Goal: Check status

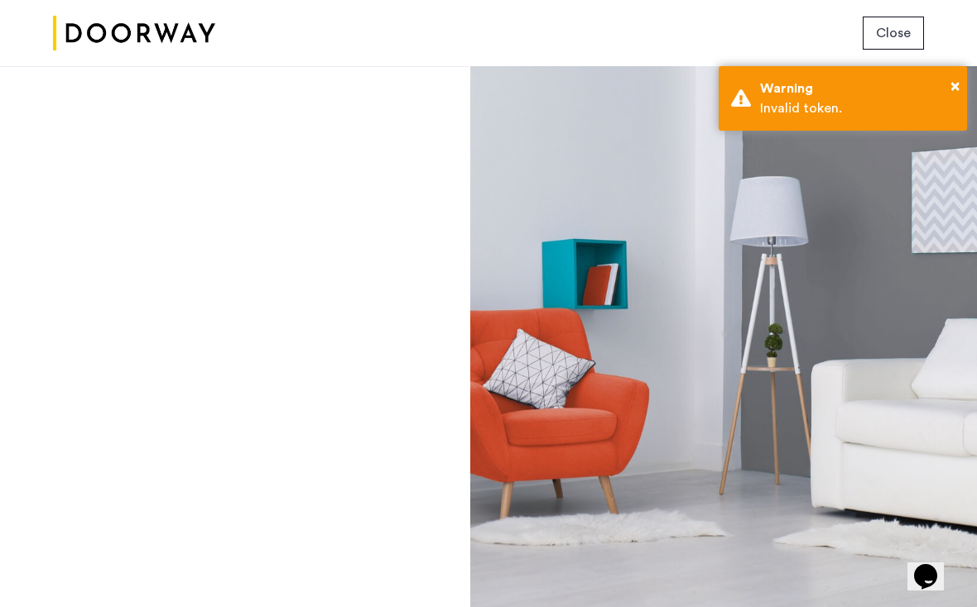
click at [943, 95] on div "Warning" at bounding box center [857, 89] width 194 height 20
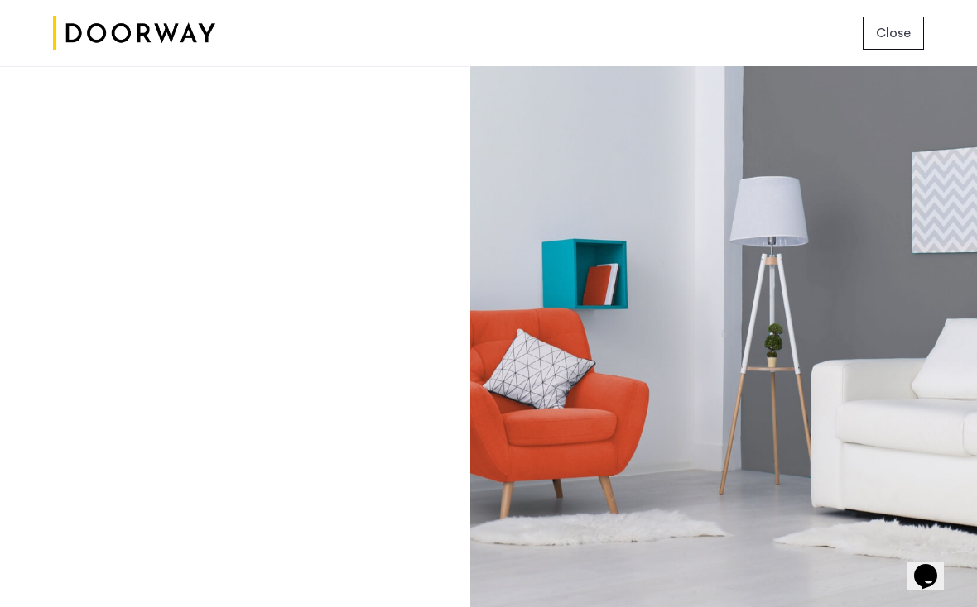
click at [193, 45] on img at bounding box center [134, 33] width 162 height 62
click at [199, 36] on img at bounding box center [134, 33] width 162 height 62
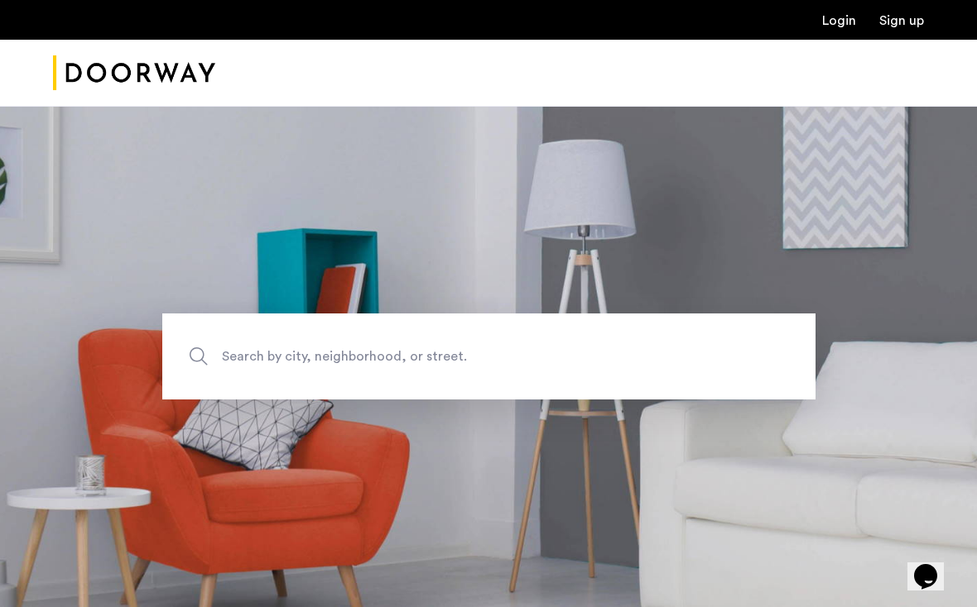
click at [841, 27] on link "Login" at bounding box center [839, 20] width 34 height 13
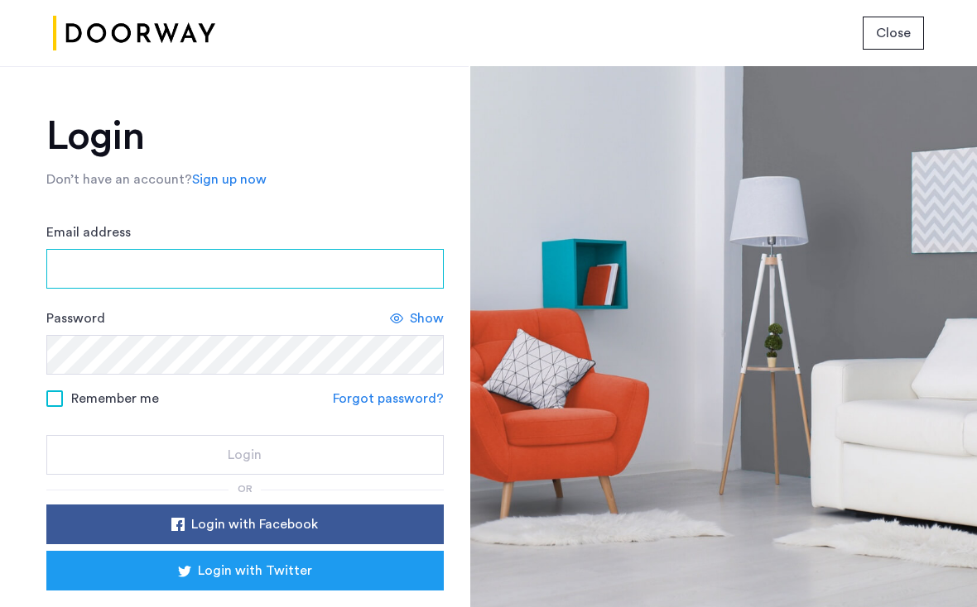
click at [114, 254] on input "Email address" at bounding box center [244, 269] width 397 height 40
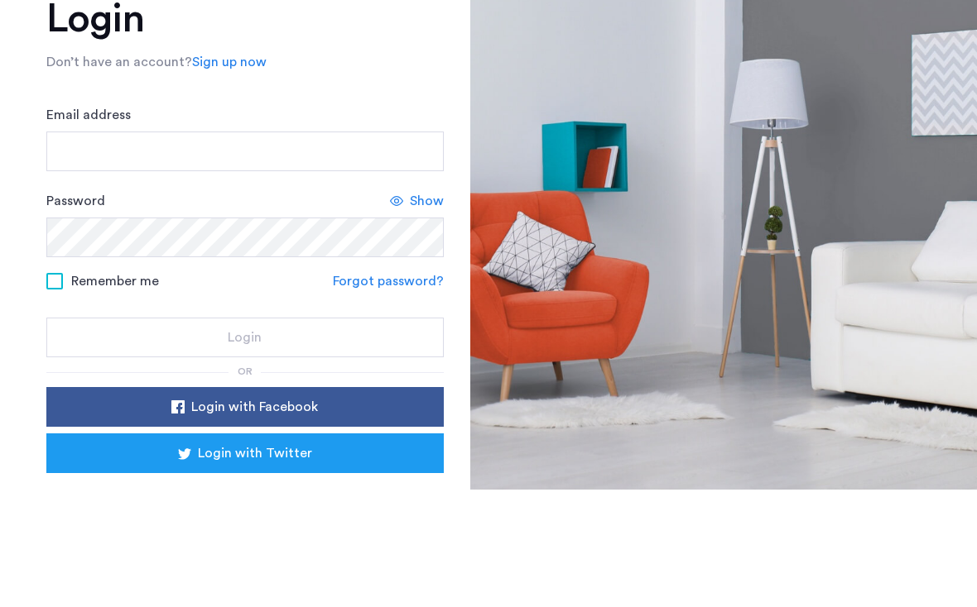
scroll to position [24, 0]
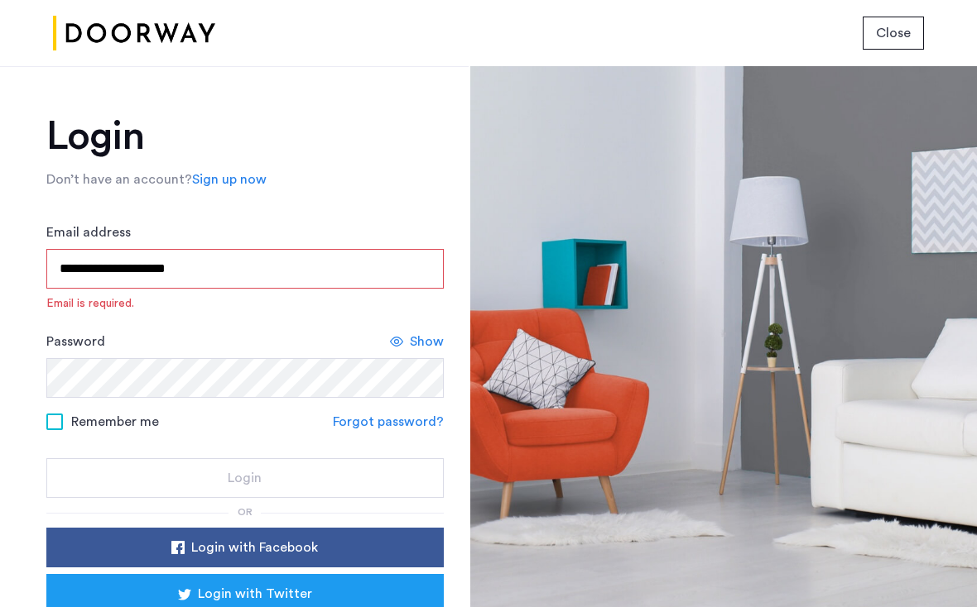
type input "**********"
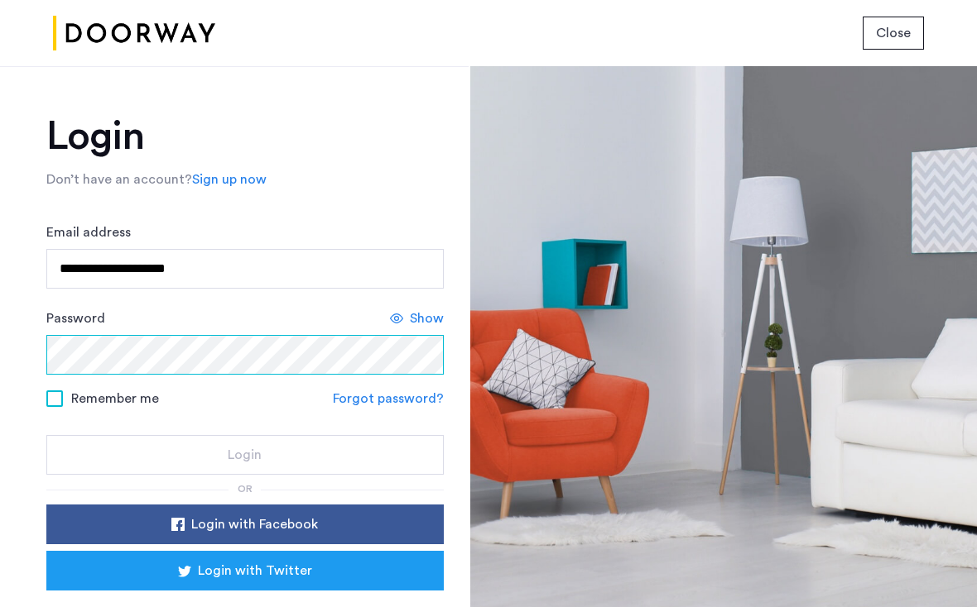
click at [244, 435] on button "Login" at bounding box center [244, 455] width 397 height 40
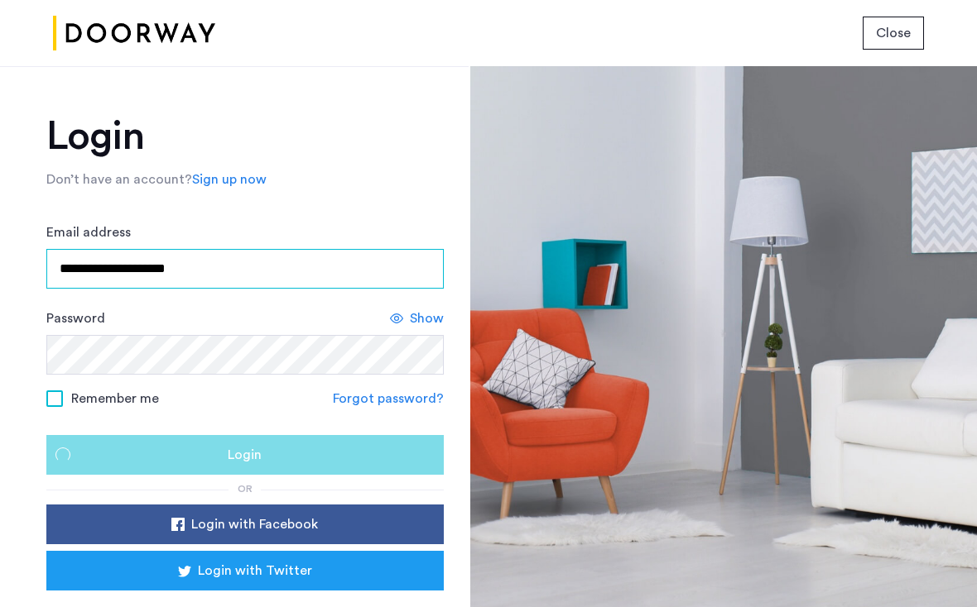
click at [244, 435] on button "Login" at bounding box center [244, 455] width 397 height 40
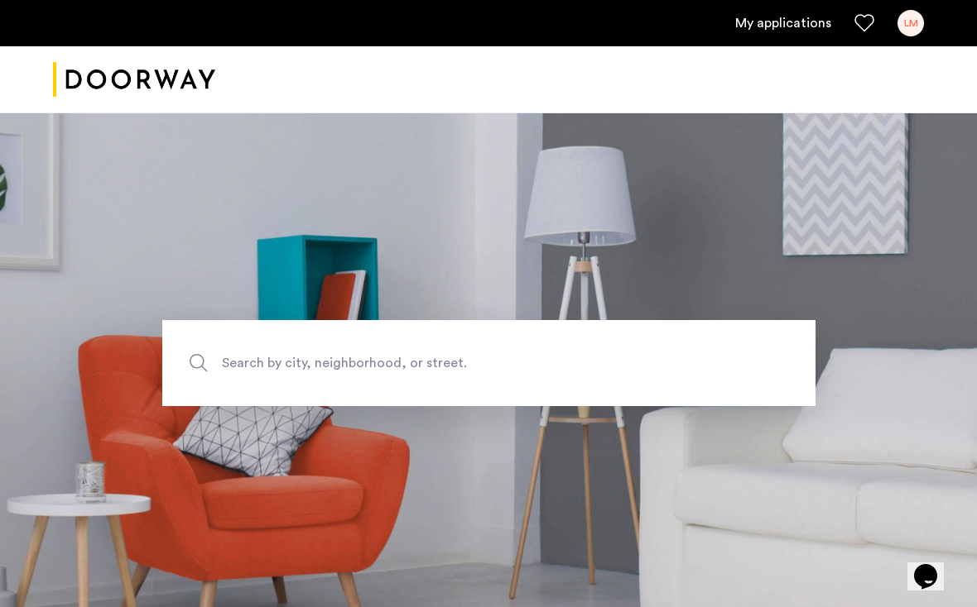
click at [905, 26] on div "LM" at bounding box center [910, 23] width 26 height 26
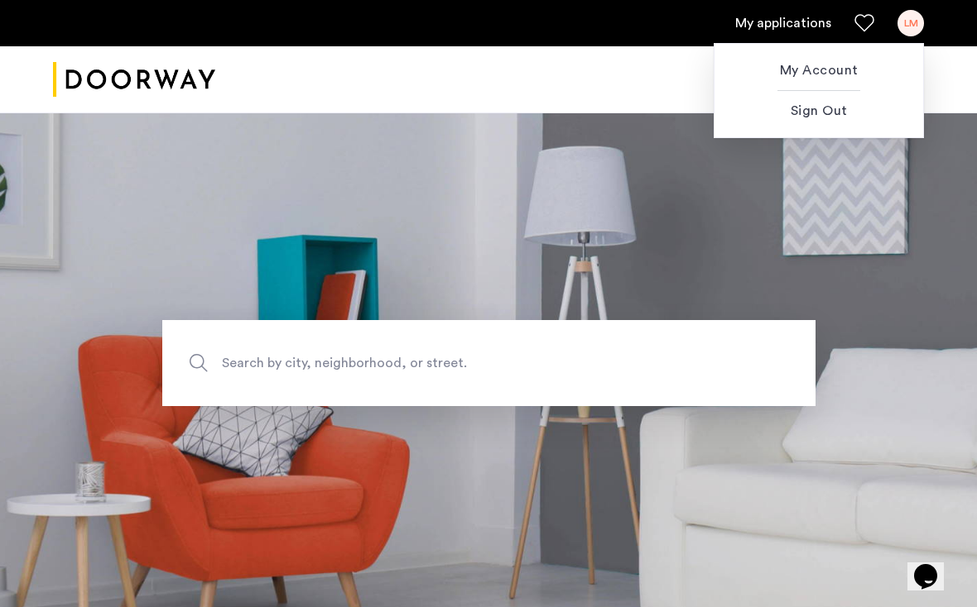
click at [827, 68] on span "My Account" at bounding box center [818, 70] width 182 height 20
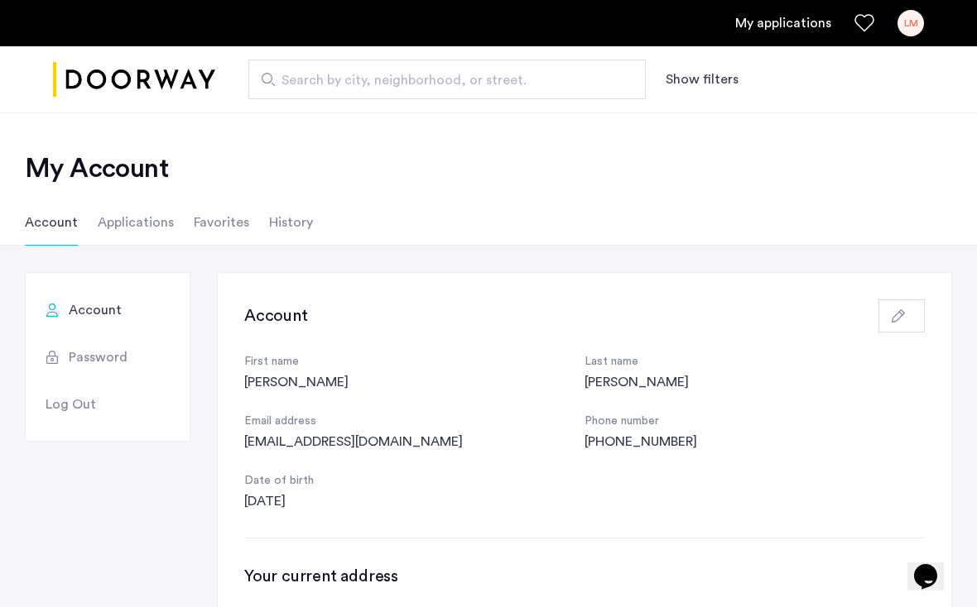
click at [133, 216] on li "Applications" at bounding box center [136, 222] width 76 height 46
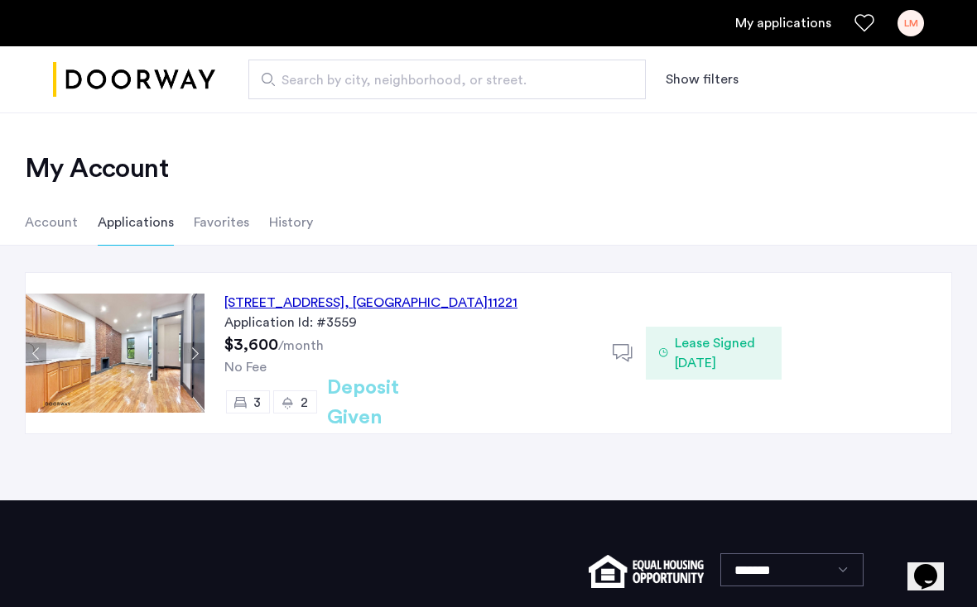
click at [461, 305] on span ", [GEOGRAPHIC_DATA]" at bounding box center [415, 302] width 143 height 13
click at [733, 373] on div "Lease Signed 08/29/2024" at bounding box center [714, 353] width 136 height 53
click at [723, 346] on span "Lease Signed 08/29/2024" at bounding box center [721, 354] width 93 height 40
click at [696, 358] on span "Lease Signed 08/29/2024" at bounding box center [721, 354] width 93 height 40
click at [635, 353] on div at bounding box center [628, 353] width 33 height 33
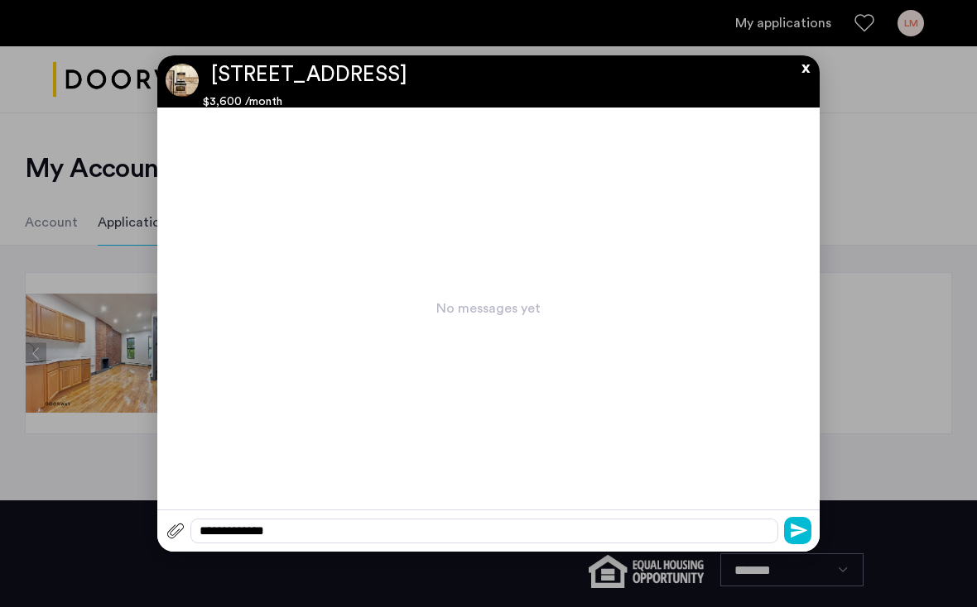
click at [801, 74] on button "x" at bounding box center [801, 64] width 25 height 18
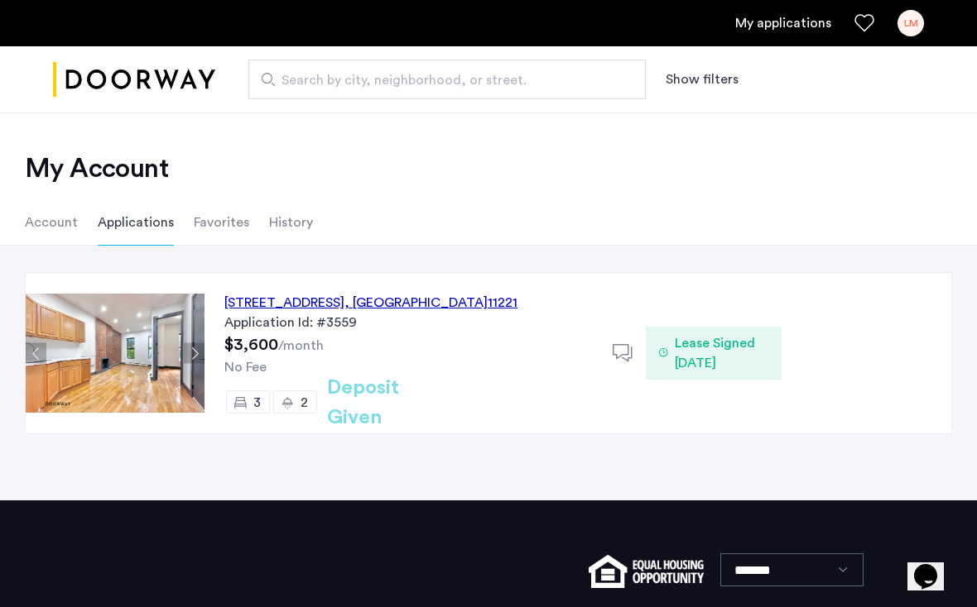
click at [743, 363] on span "Lease Signed 08/29/2024" at bounding box center [721, 354] width 93 height 40
click at [612, 363] on icon at bounding box center [622, 353] width 21 height 21
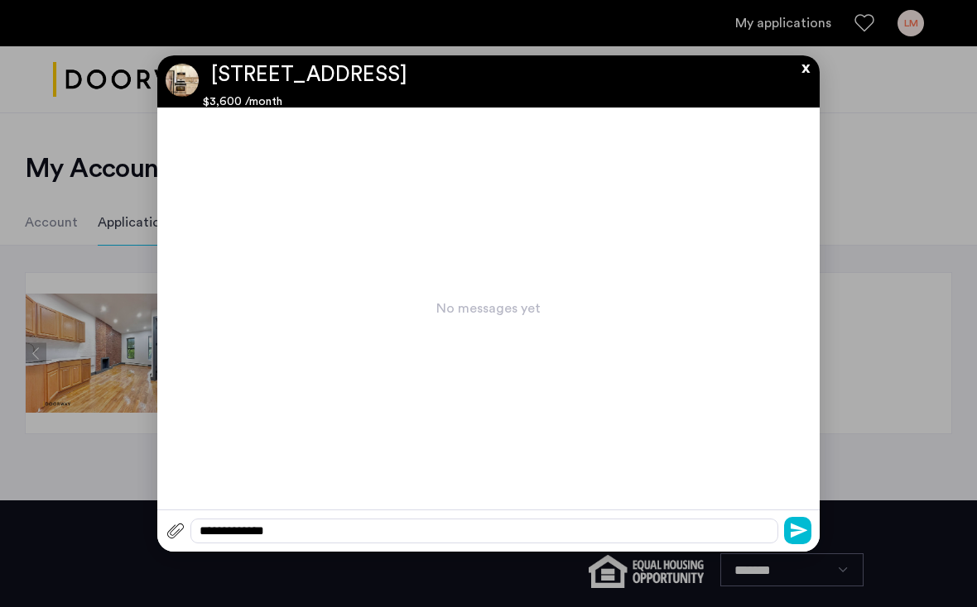
click at [607, 511] on div "**********" at bounding box center [488, 531] width 662 height 42
click at [801, 72] on button "x" at bounding box center [801, 64] width 25 height 18
